Goal: Information Seeking & Learning: Learn about a topic

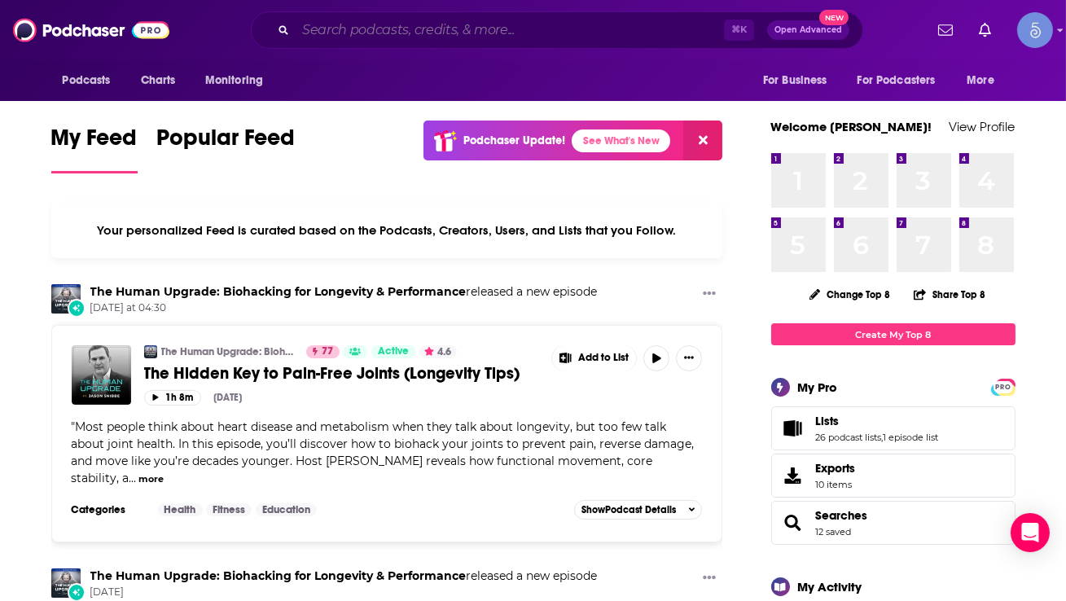
click at [570, 34] on input "Search podcasts, credits, & more..." at bounding box center [510, 30] width 428 height 26
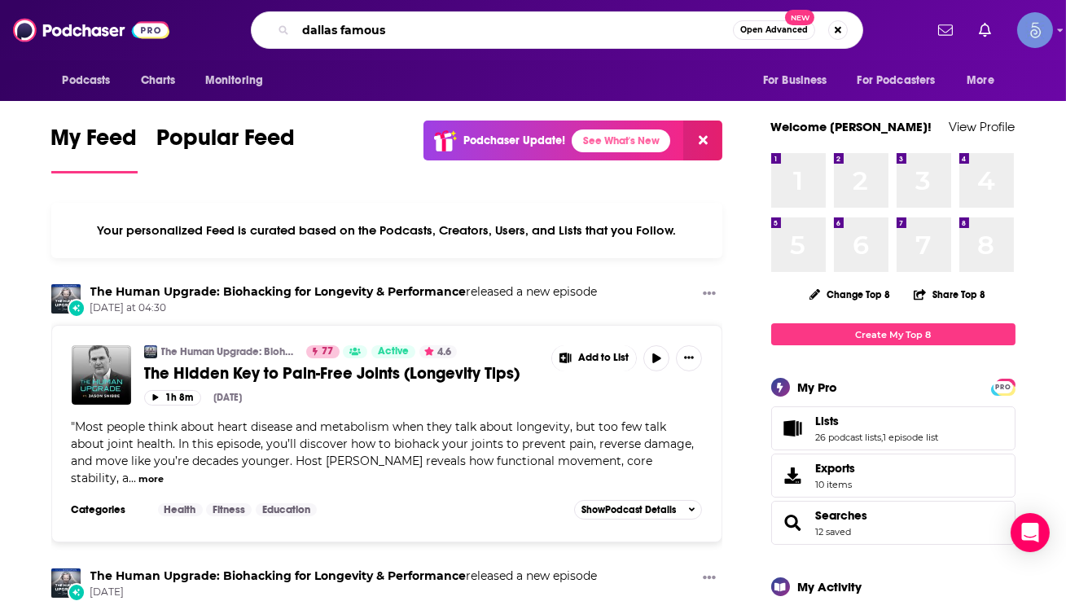
type input "dallas famous"
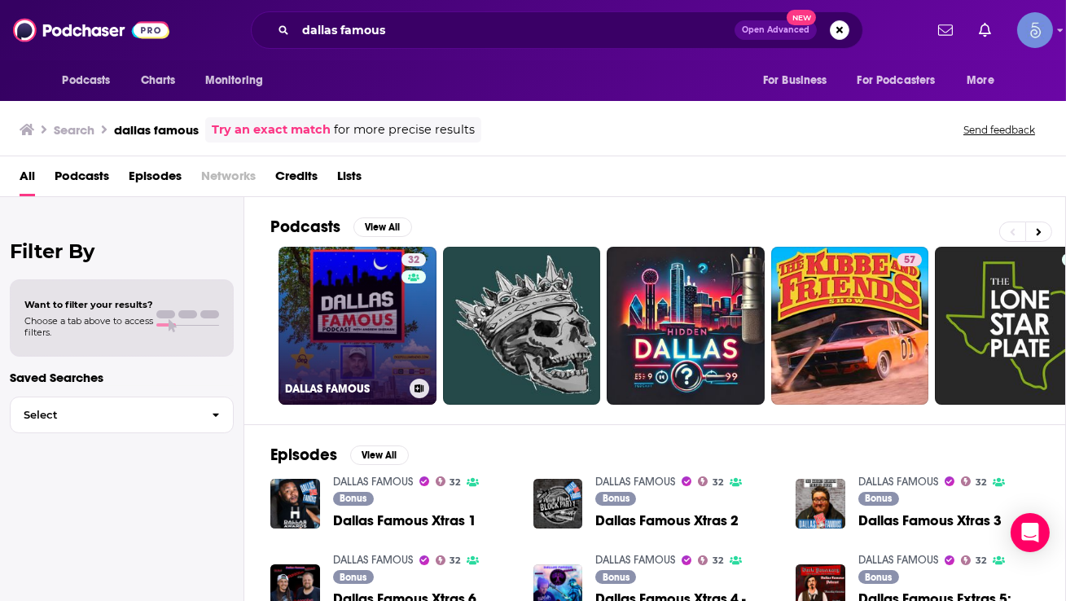
click at [326, 292] on link "32 DALLAS FAMOUS" at bounding box center [358, 326] width 158 height 158
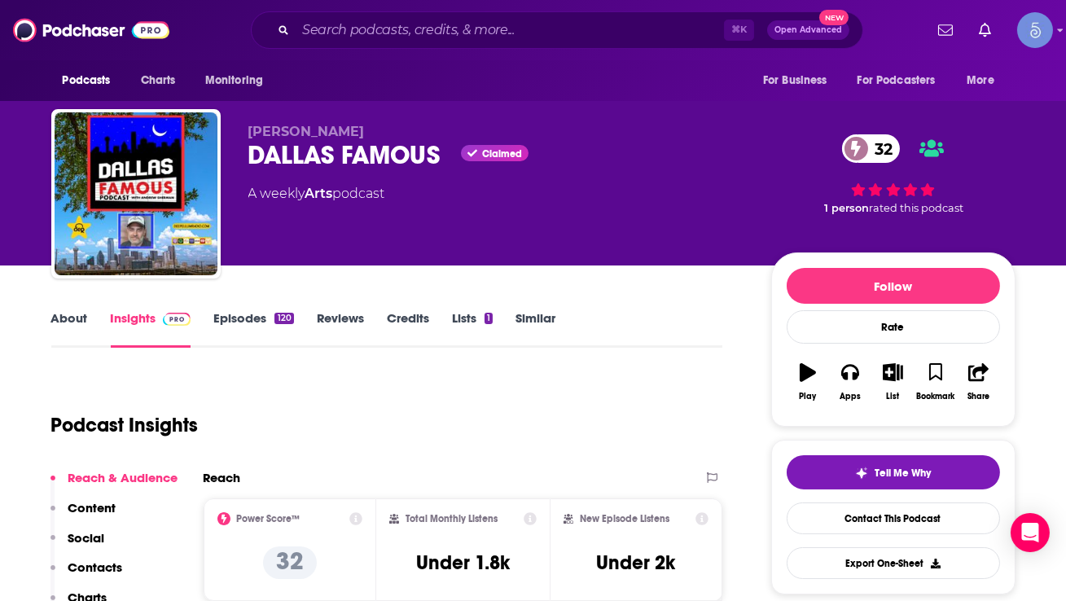
click at [79, 319] on link "About" at bounding box center [69, 328] width 37 height 37
